Goal: Check status: Check status

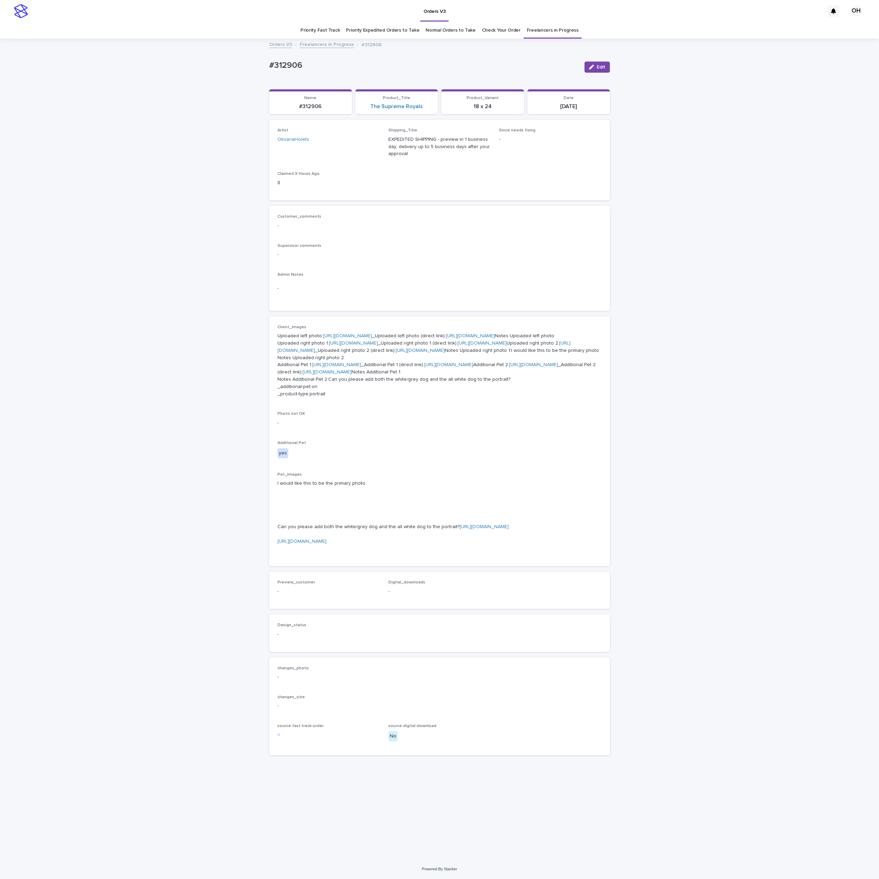
click at [339, 346] on link "[URL][DOMAIN_NAME]" at bounding box center [353, 343] width 49 height 5
click at [460, 529] on link "[URL][DOMAIN_NAME]" at bounding box center [484, 527] width 49 height 5
click at [509, 367] on link "[URL][DOMAIN_NAME]" at bounding box center [533, 364] width 49 height 5
click at [505, 552] on p "I would like this to be the primary photo Can you please add both the white/gre…" at bounding box center [440, 516] width 324 height 72
click at [460, 529] on link "[URL][DOMAIN_NAME]" at bounding box center [484, 527] width 49 height 5
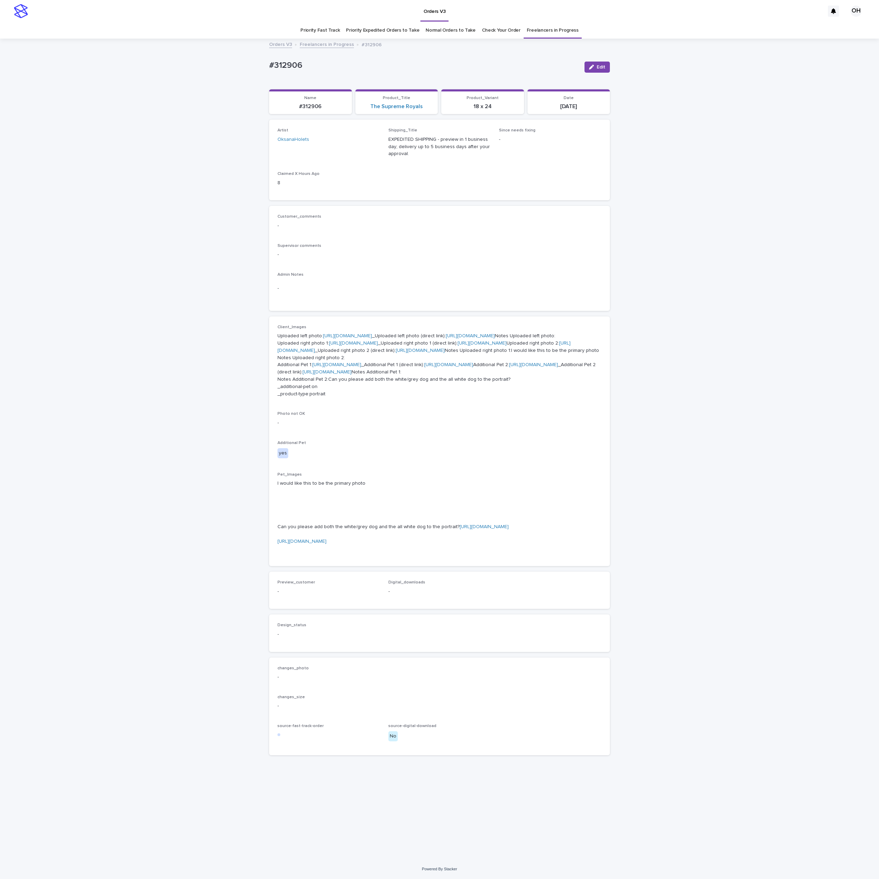
click at [509, 367] on link "[URL][DOMAIN_NAME]" at bounding box center [533, 364] width 49 height 5
drag, startPoint x: 315, startPoint y: 65, endPoint x: 264, endPoint y: 66, distance: 50.8
click at [242, 62] on div "Loading... Saving… Loading... Saving… #312906 Edit #312906 Edit Sorry, there wa…" at bounding box center [439, 449] width 879 height 820
drag, startPoint x: 273, startPoint y: 65, endPoint x: 277, endPoint y: 66, distance: 4.2
copy p "#312906"
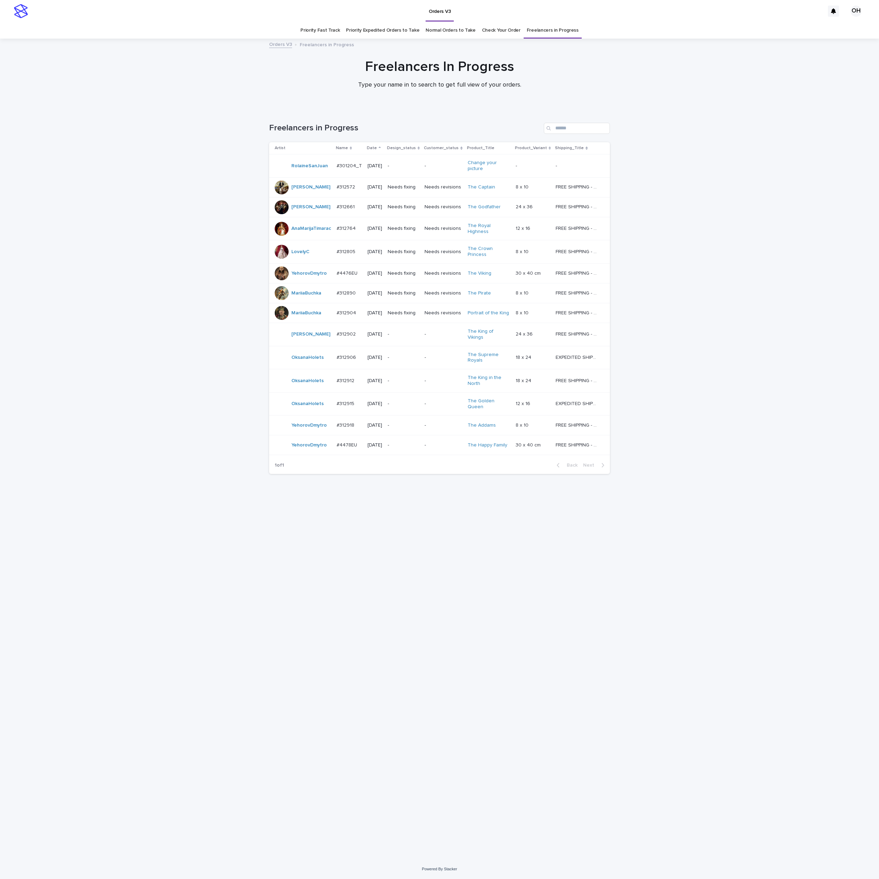
click at [342, 377] on p "#312912" at bounding box center [346, 380] width 19 height 7
click at [350, 378] on p "#312912" at bounding box center [346, 380] width 19 height 7
drag, startPoint x: 354, startPoint y: 355, endPoint x: 357, endPoint y: 345, distance: 10.8
click at [357, 346] on td "#312906 #312906" at bounding box center [349, 357] width 31 height 23
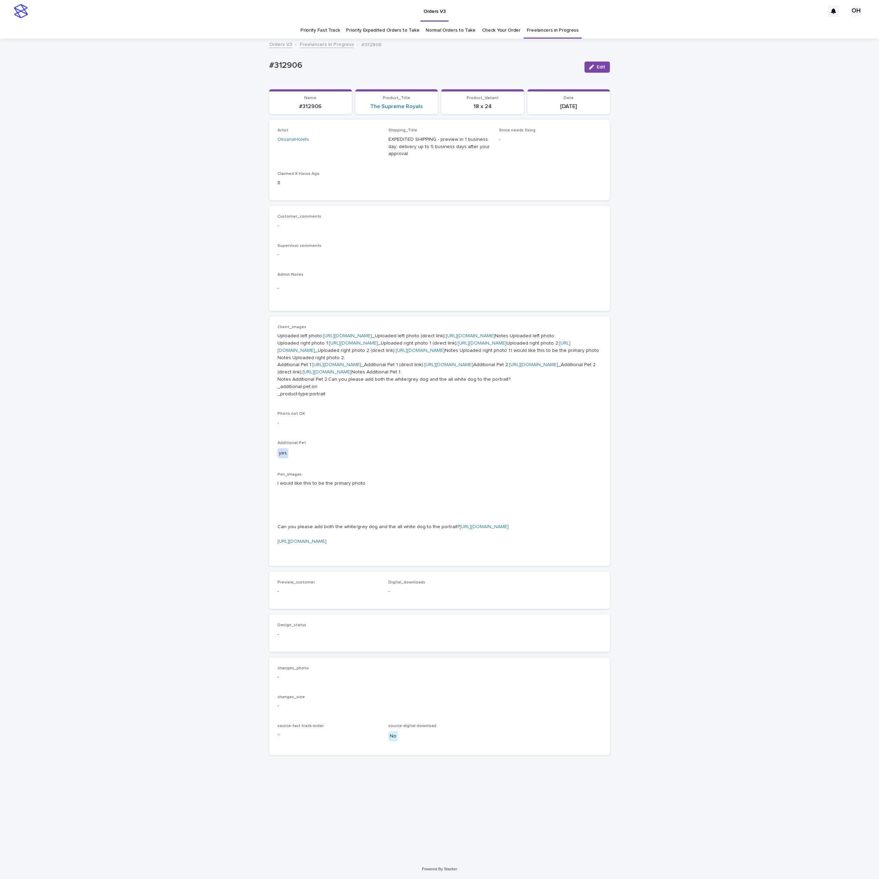
scroll to position [22, 0]
drag, startPoint x: 328, startPoint y: 51, endPoint x: 280, endPoint y: 36, distance: 50.7
click at [251, 46] on div "Loading... Saving… Loading... Saving… #312906 Edit #312906 Edit Sorry, there wa…" at bounding box center [439, 449] width 879 height 820
copy p "#312906"
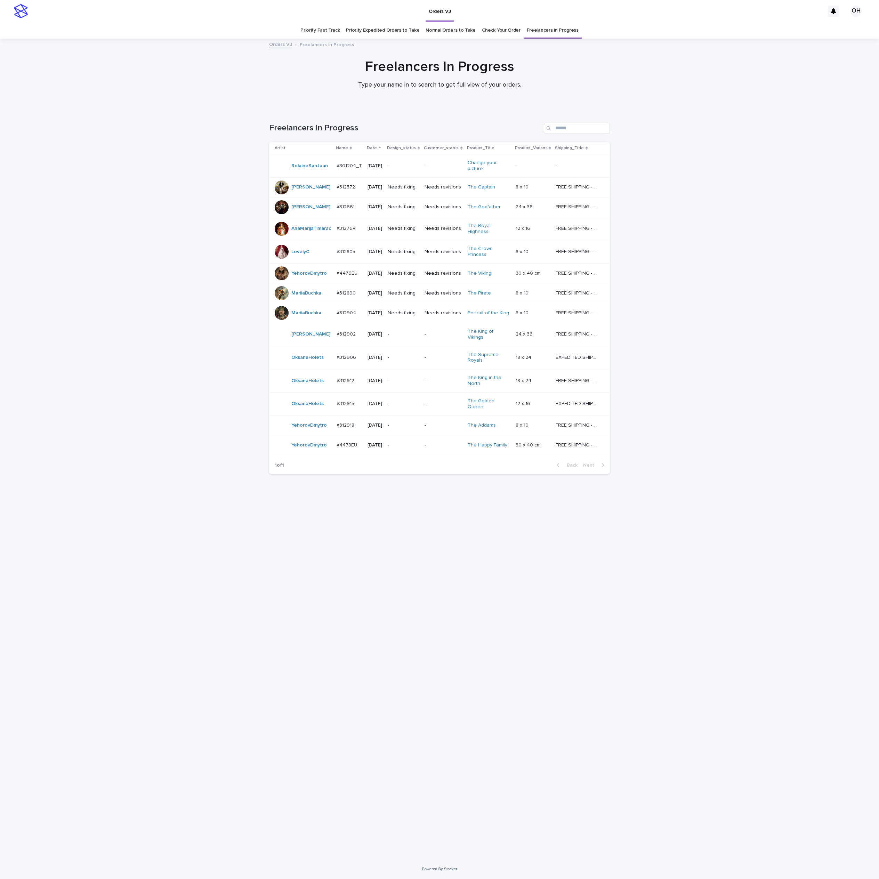
click at [344, 377] on p "#312912" at bounding box center [346, 380] width 19 height 7
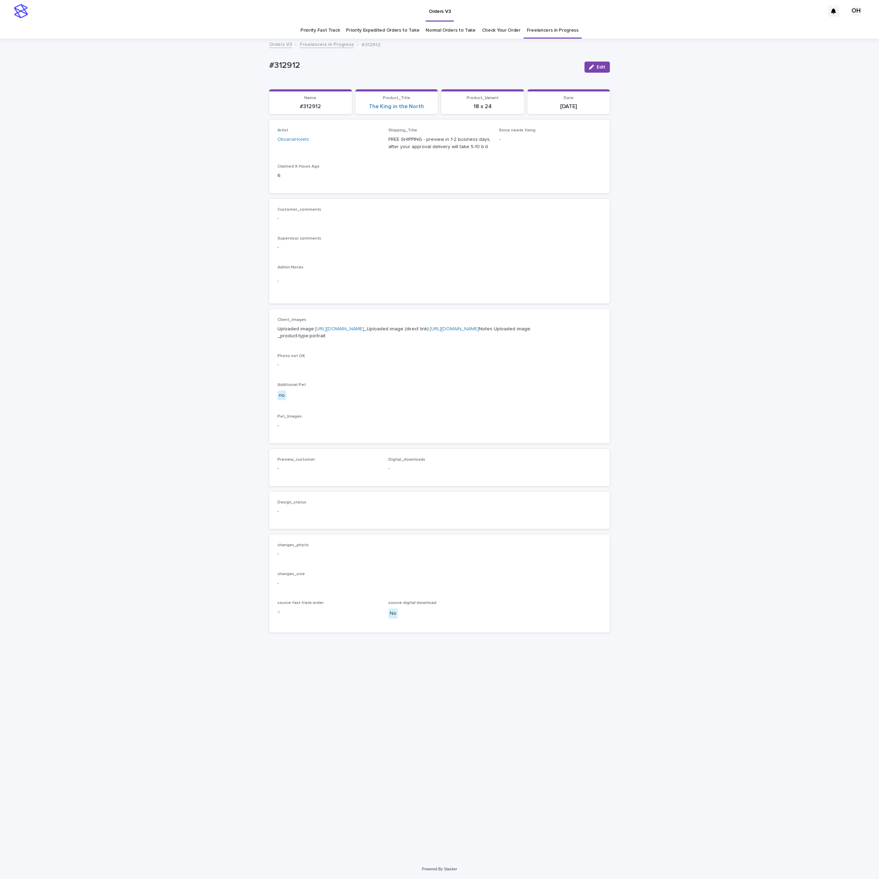
click at [359, 331] on link "[URL][DOMAIN_NAME]" at bounding box center [339, 329] width 49 height 5
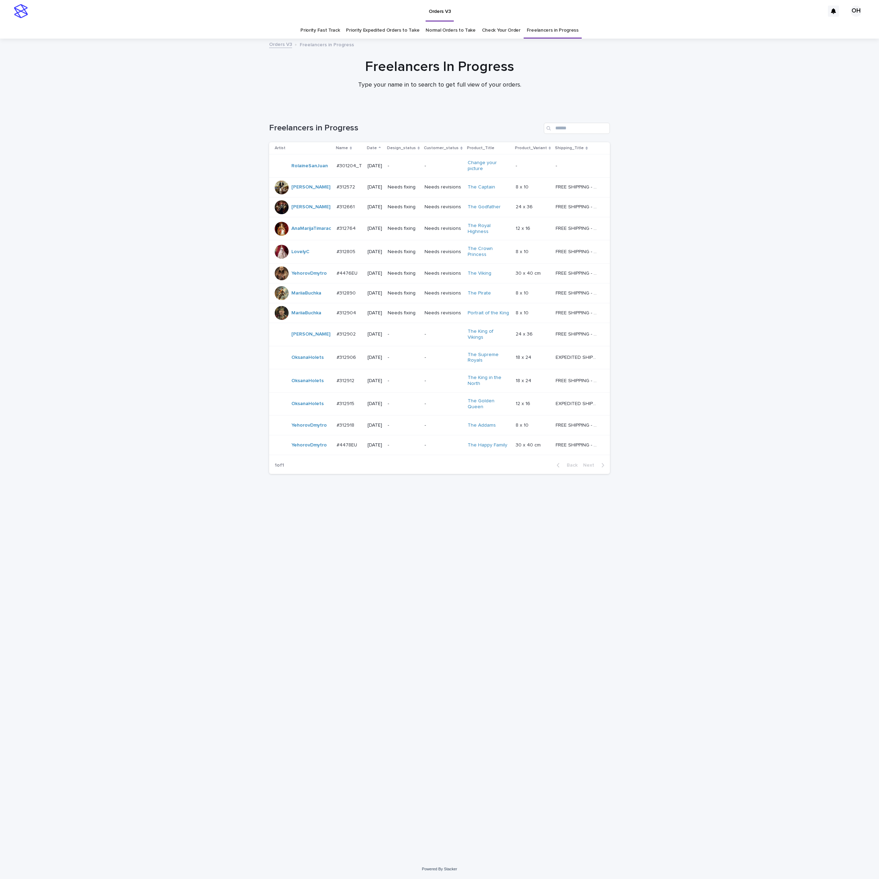
click at [340, 401] on p "#312915" at bounding box center [346, 403] width 19 height 7
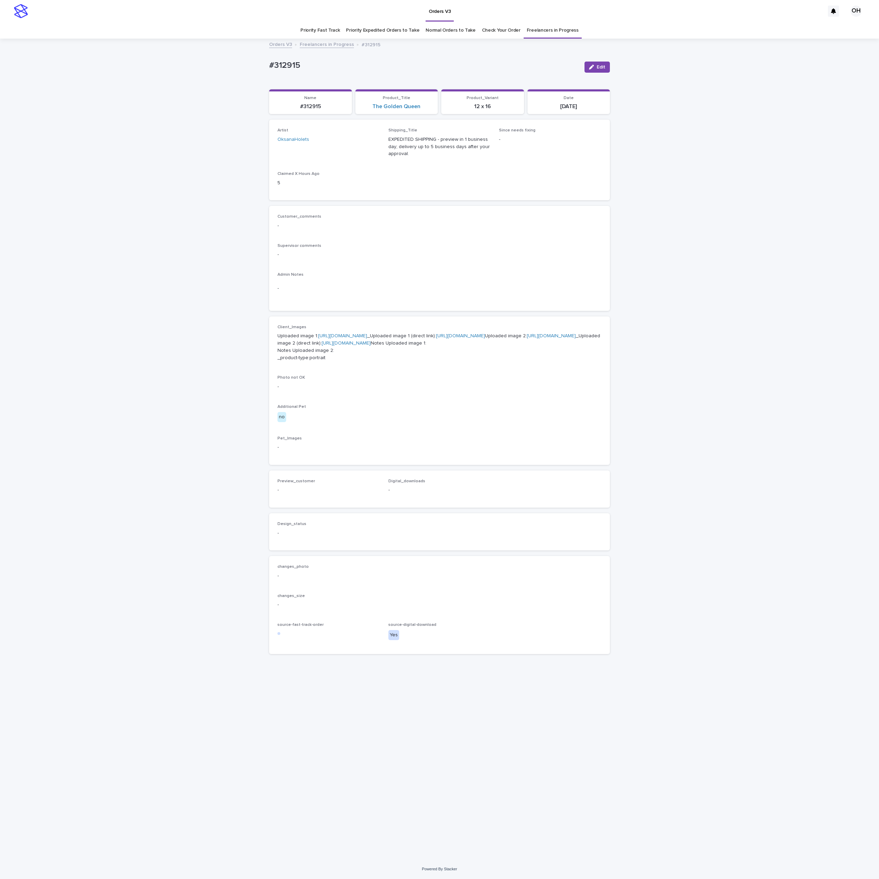
click at [349, 338] on link "[URL][DOMAIN_NAME]" at bounding box center [342, 336] width 49 height 5
click at [527, 338] on link "[URL][DOMAIN_NAME]" at bounding box center [551, 336] width 49 height 5
